Goal: Task Accomplishment & Management: Use online tool/utility

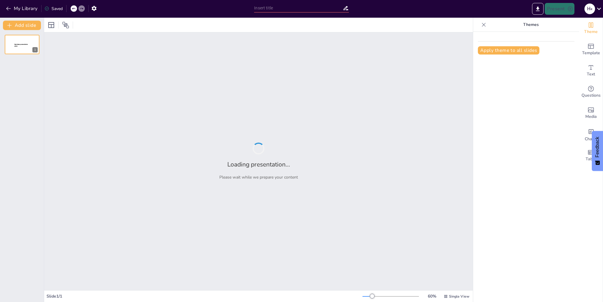
type input "Основи оформлення креслень: формати та рамки"
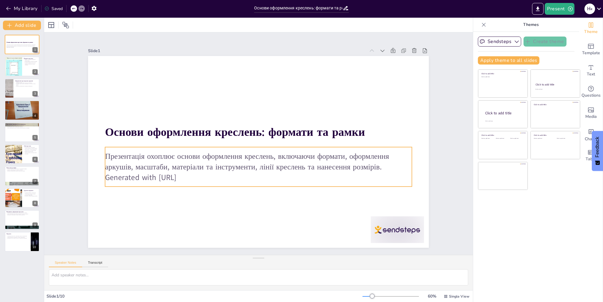
click at [199, 177] on p "Generated with [URL]" at bounding box center [258, 177] width 307 height 11
click at [198, 177] on p "Generated with [URL]" at bounding box center [244, 174] width 284 height 135
click at [21, 58] on div at bounding box center [13, 67] width 35 height 20
type textarea "Формат є основою для створення креслень, оскільки він визначає, як буде вигляда…"
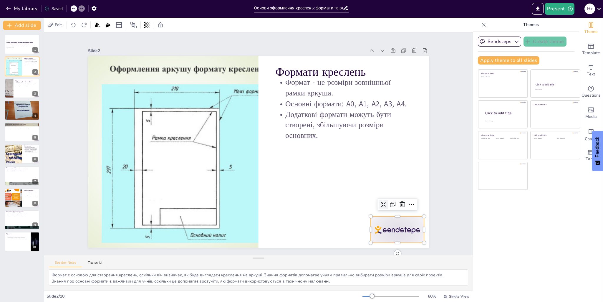
click at [380, 256] on div at bounding box center [350, 279] width 59 height 46
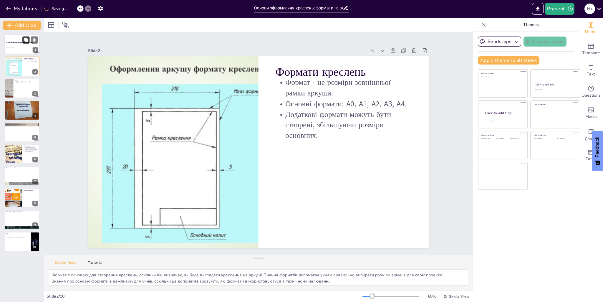
click at [22, 39] on button at bounding box center [25, 39] width 7 height 7
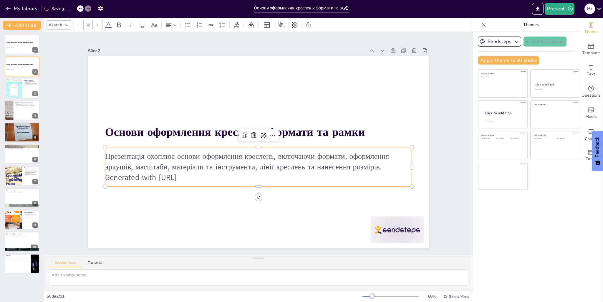
click at [215, 175] on p "Generated with [URL]" at bounding box center [255, 177] width 306 height 43
click at [196, 176] on p "Generated with [URL]" at bounding box center [255, 177] width 306 height 43
drag, startPoint x: 196, startPoint y: 176, endPoint x: 111, endPoint y: 178, distance: 84.5
click at [111, 178] on p "Generated with [URL]" at bounding box center [255, 177] width 306 height 42
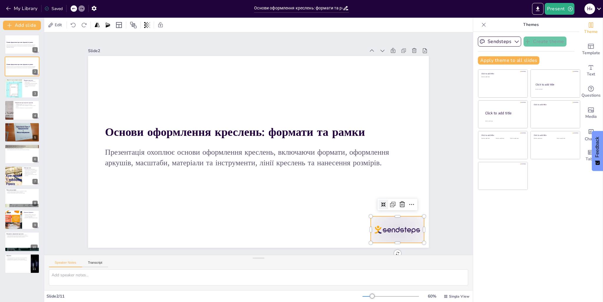
click at [405, 226] on div at bounding box center [397, 229] width 53 height 27
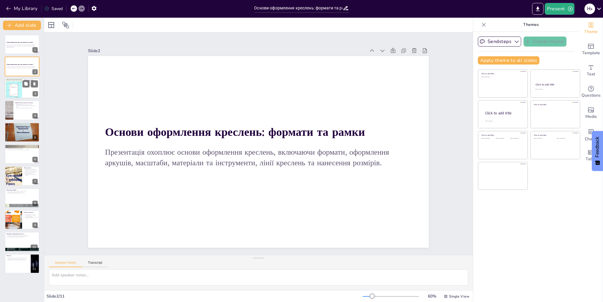
click at [17, 85] on div at bounding box center [13, 88] width 35 height 20
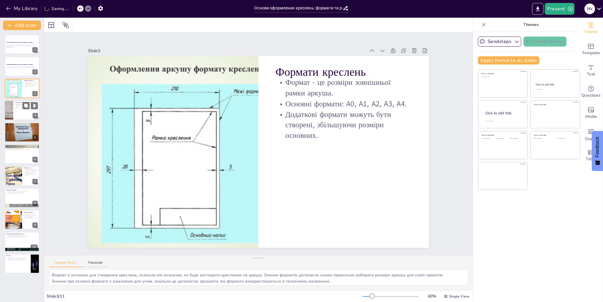
click at [20, 116] on div at bounding box center [21, 110] width 35 height 20
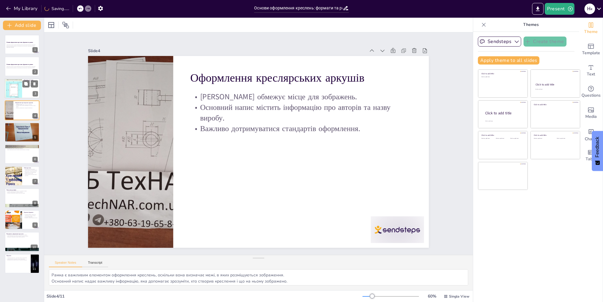
click at [15, 91] on div at bounding box center [13, 88] width 35 height 20
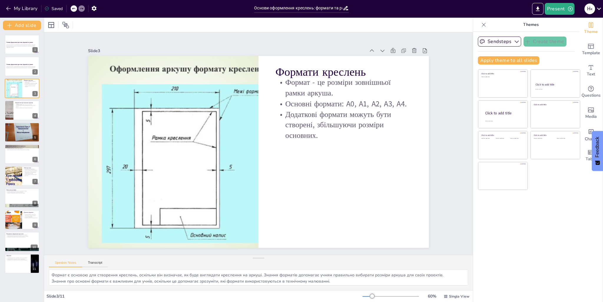
click at [21, 120] on div "Основи оформлення креслень: формати та рамки Презентація охоплює основи оформле…" at bounding box center [22, 154] width 44 height 239
click at [4, 131] on div "Основи оформлення креслень: формати та рамки Презентація охоплює основи оформле…" at bounding box center [22, 154] width 44 height 239
click at [13, 133] on div at bounding box center [21, 132] width 35 height 20
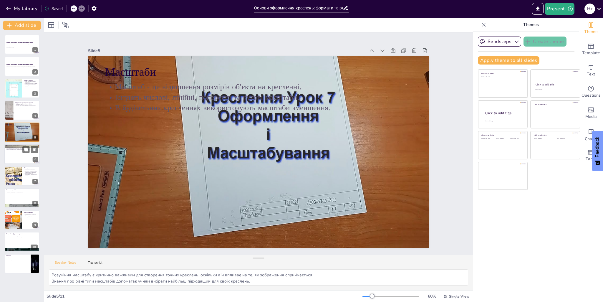
click at [21, 152] on div at bounding box center [21, 154] width 35 height 20
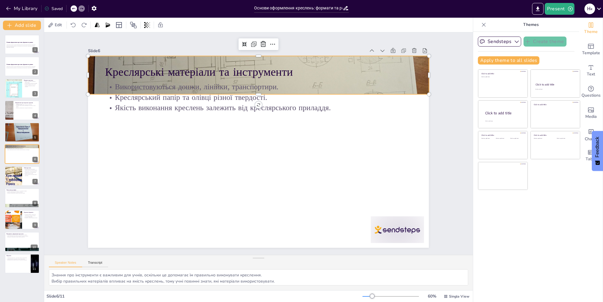
click at [408, 90] on div at bounding box center [286, 81] width 416 height 375
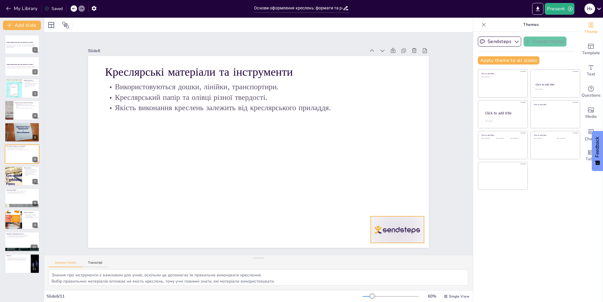
click at [388, 226] on div at bounding box center [397, 229] width 53 height 27
click at [12, 176] on div at bounding box center [13, 176] width 35 height 20
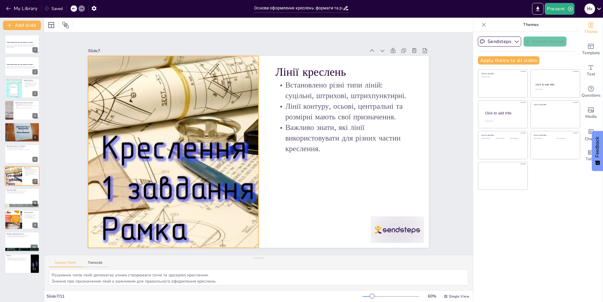
click at [177, 174] on div at bounding box center [173, 134] width 373 height 258
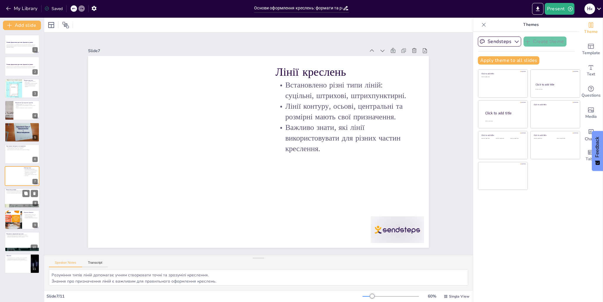
click at [21, 198] on div at bounding box center [21, 198] width 35 height 20
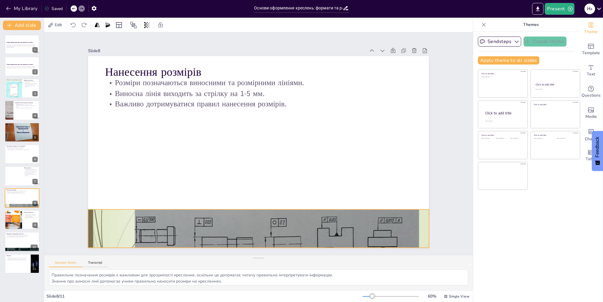
click at [234, 219] on div at bounding box center [240, 226] width 373 height 259
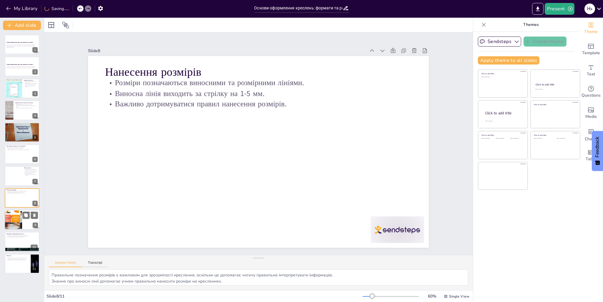
click at [14, 225] on div at bounding box center [13, 220] width 35 height 20
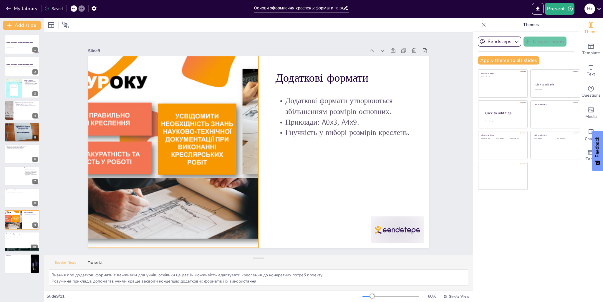
click at [198, 144] on div at bounding box center [173, 143] width 359 height 226
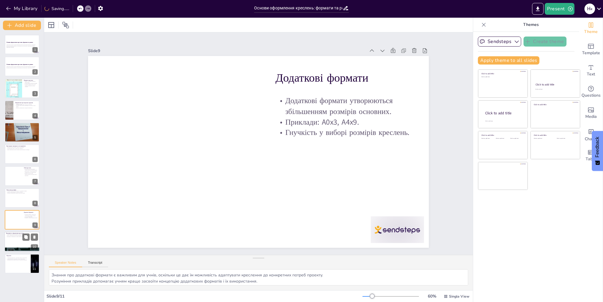
click at [13, 239] on div at bounding box center [21, 242] width 35 height 20
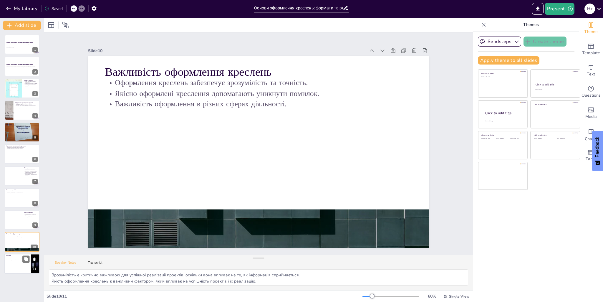
click at [6, 266] on div at bounding box center [21, 264] width 35 height 20
type textarea "Розуміння важливості оформлення креслень допомагає учням усвідомити, що це не п…"
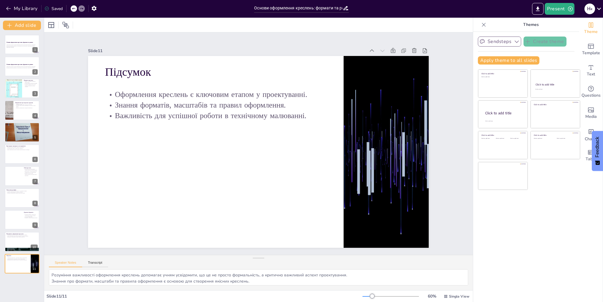
click at [514, 41] on icon "button" at bounding box center [517, 42] width 6 height 6
click at [549, 58] on div "Apply theme to all slides" at bounding box center [526, 60] width 97 height 8
click at [541, 8] on icon "Export to PowerPoint" at bounding box center [538, 9] width 6 height 6
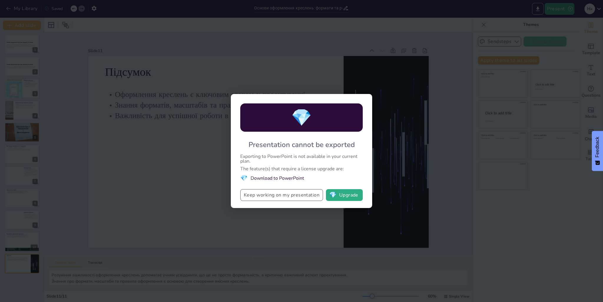
click at [288, 194] on button "Keep working on my presentation" at bounding box center [281, 195] width 83 height 12
